Goal: Information Seeking & Learning: Learn about a topic

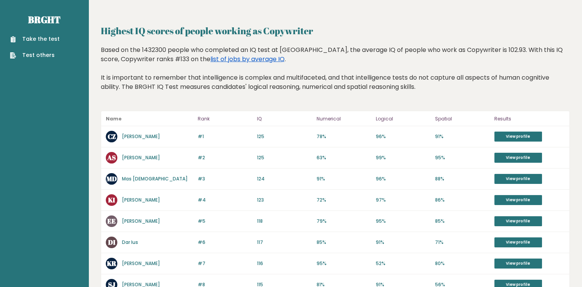
click at [231, 55] on link "list of jobs by average IQ" at bounding box center [247, 59] width 74 height 9
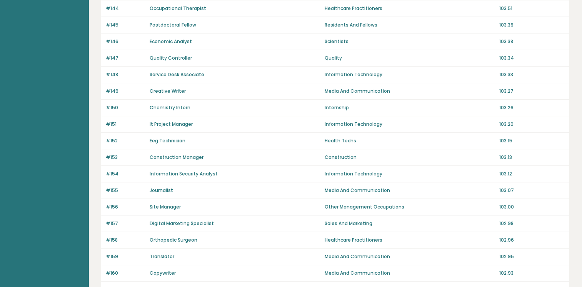
scroll to position [523, 0]
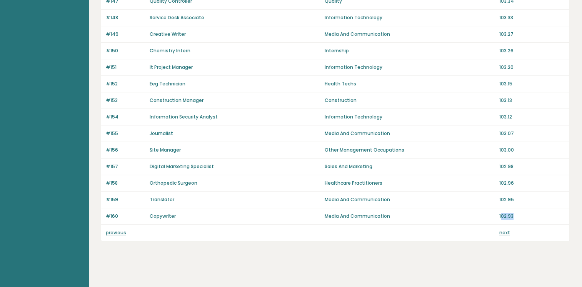
drag, startPoint x: 512, startPoint y: 208, endPoint x: 501, endPoint y: 207, distance: 10.8
click at [501, 208] on div "#160 Copywriter Media And Communication 102.93" at bounding box center [335, 216] width 468 height 17
click at [500, 231] on link "next" at bounding box center [504, 232] width 11 height 7
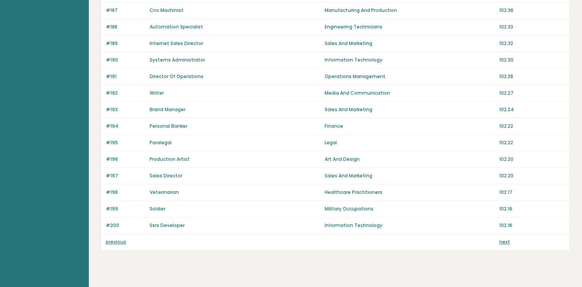
scroll to position [523, 0]
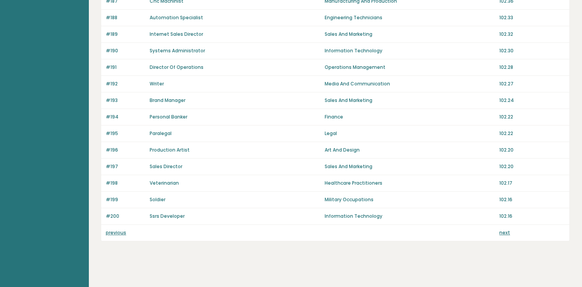
click at [503, 231] on link "next" at bounding box center [504, 232] width 11 height 7
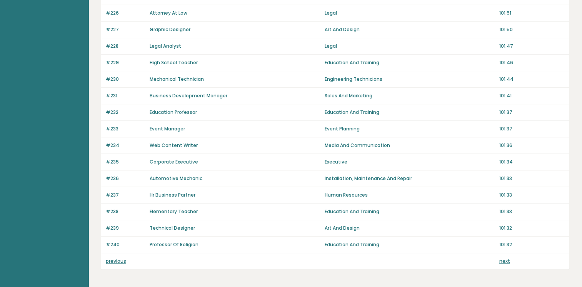
scroll to position [508, 0]
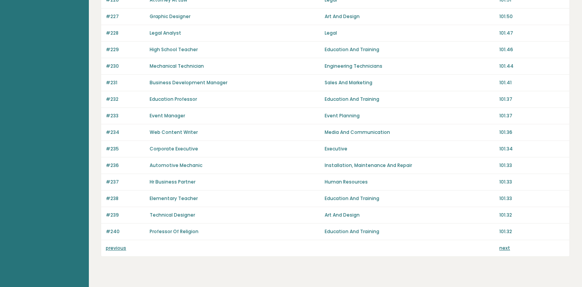
click at [504, 248] on div "previous next" at bounding box center [335, 248] width 468 height 16
click at [504, 247] on link "next" at bounding box center [504, 247] width 11 height 7
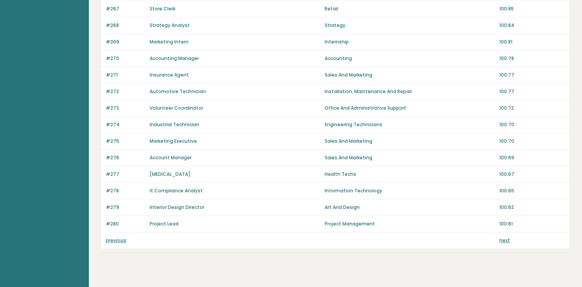
scroll to position [523, 0]
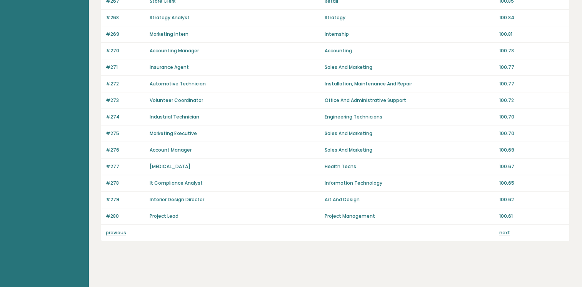
click at [497, 226] on div "previous next" at bounding box center [335, 232] width 468 height 16
click at [498, 228] on div "previous next" at bounding box center [335, 232] width 468 height 16
click at [500, 229] on link "next" at bounding box center [504, 232] width 11 height 7
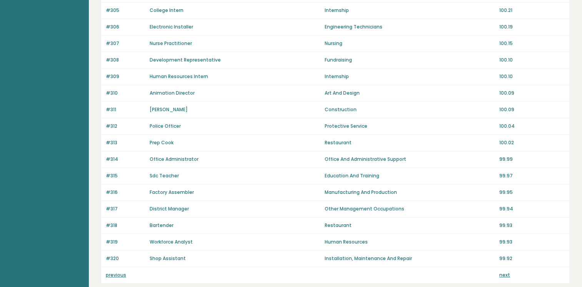
scroll to position [523, 0]
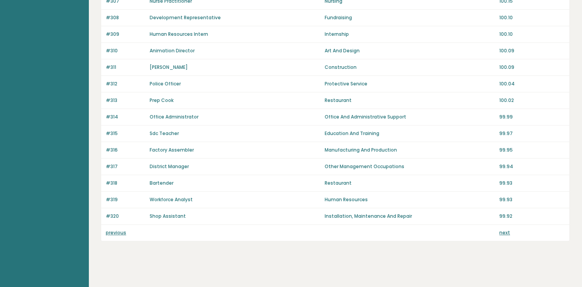
click at [504, 229] on link "next" at bounding box center [504, 232] width 11 height 7
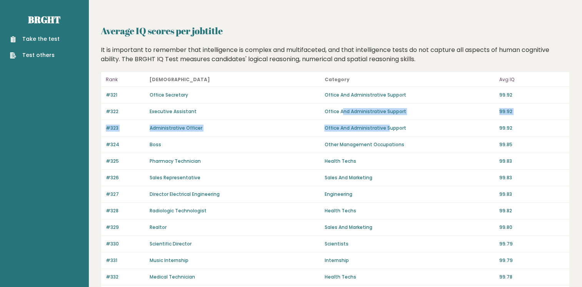
drag, startPoint x: 387, startPoint y: 125, endPoint x: 342, endPoint y: 106, distance: 49.1
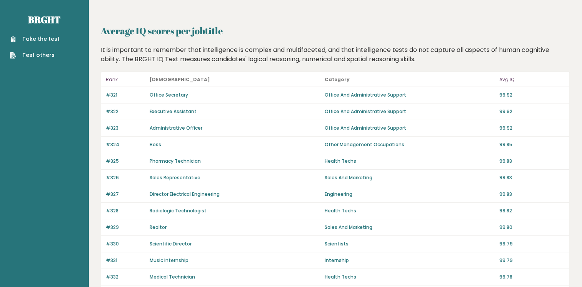
click at [227, 61] on div "It is important to remember that intelligence is complex and multifaceted, and …" at bounding box center [335, 54] width 474 height 18
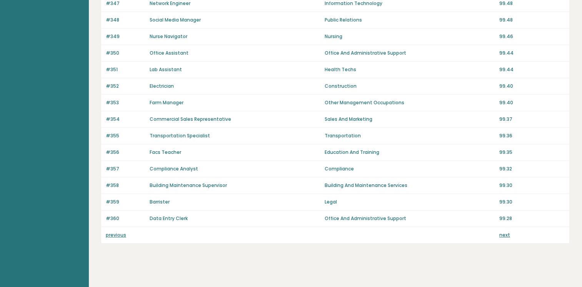
scroll to position [522, 0]
click at [507, 231] on link "next" at bounding box center [504, 234] width 11 height 7
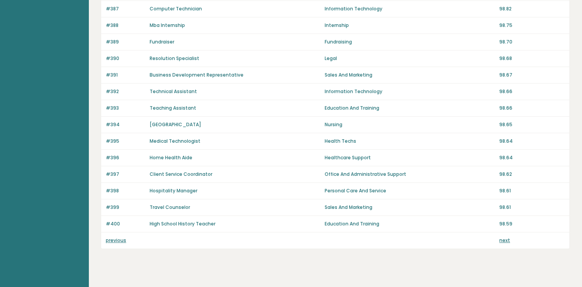
scroll to position [516, 0]
click at [505, 238] on link "next" at bounding box center [504, 239] width 11 height 7
